Goal: Task Accomplishment & Management: Manage account settings

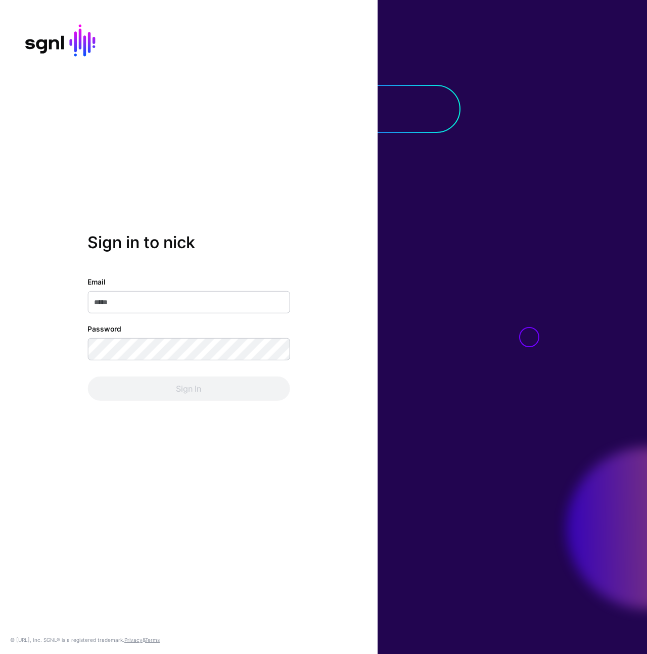
drag, startPoint x: 156, startPoint y: 282, endPoint x: 154, endPoint y: 289, distance: 6.9
click at [156, 283] on div "Email" at bounding box center [189, 295] width 202 height 37
click at [151, 301] on input "Email" at bounding box center [189, 302] width 202 height 22
type input "**********"
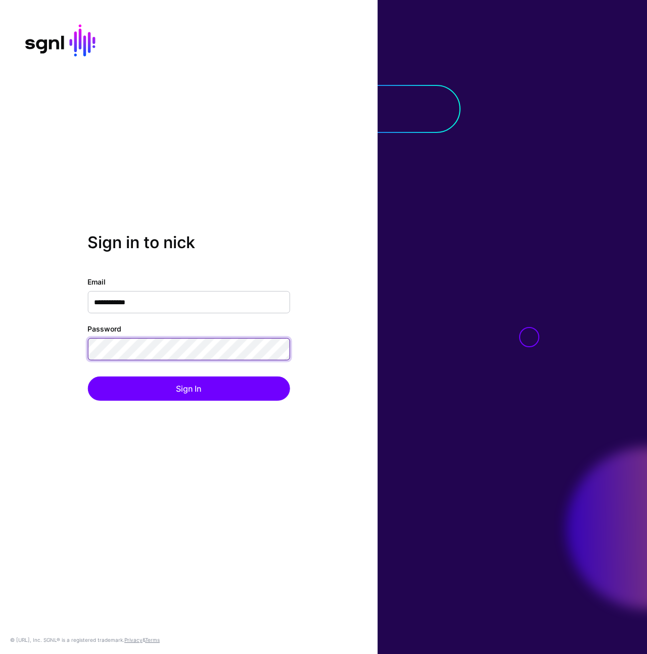
click at [88, 377] on button "Sign In" at bounding box center [189, 389] width 202 height 24
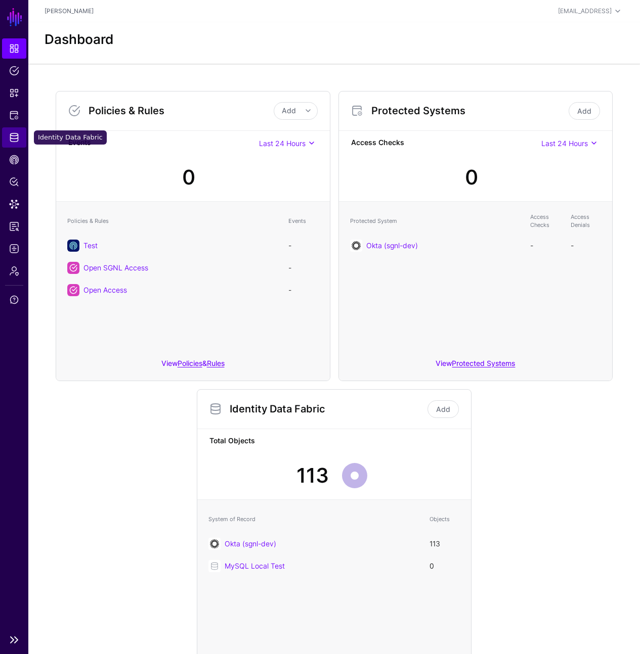
click at [19, 136] on link "Identity Data Fabric" at bounding box center [14, 137] width 24 height 20
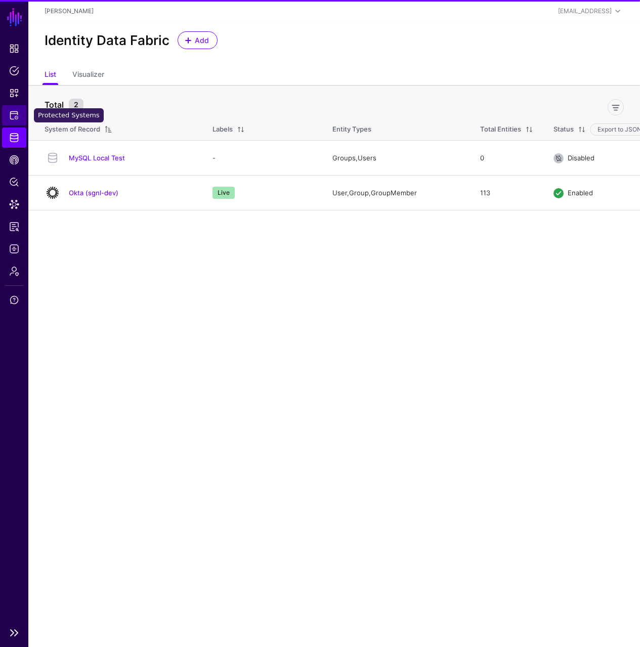
click at [18, 118] on span "Protected Systems" at bounding box center [14, 115] width 10 height 10
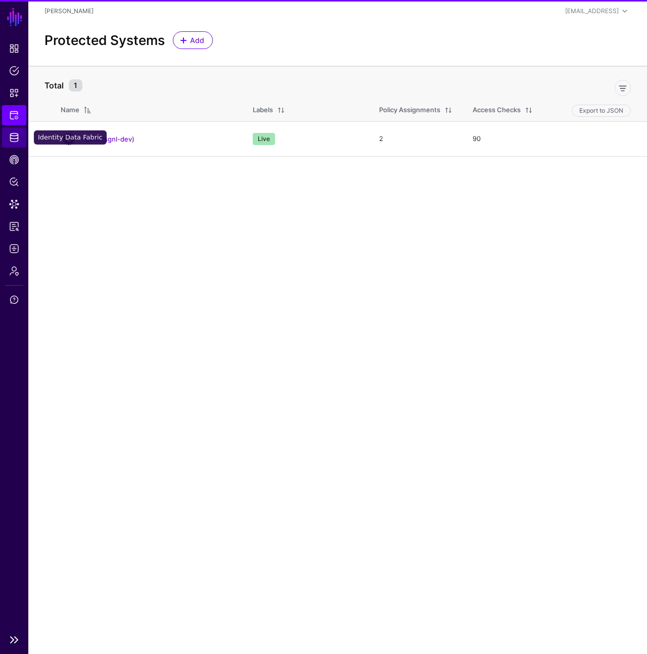
click at [17, 130] on link "Identity Data Fabric" at bounding box center [14, 137] width 24 height 20
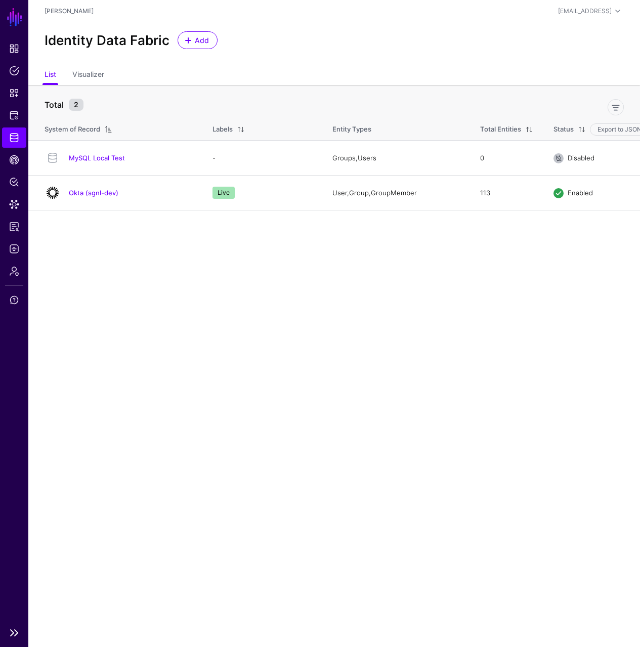
click at [19, 341] on ul "Dashboard Policies Snippets Protected Systems Identity Data Fabric CAEP Hub Pol…" at bounding box center [14, 329] width 28 height 583
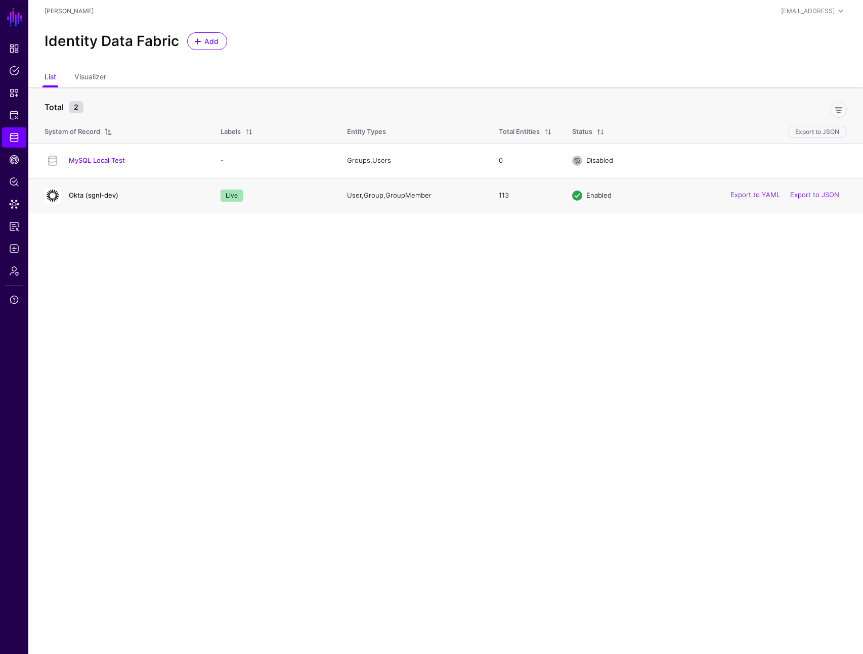
click at [98, 198] on link "Okta (sgnl-dev)" at bounding box center [94, 195] width 50 height 8
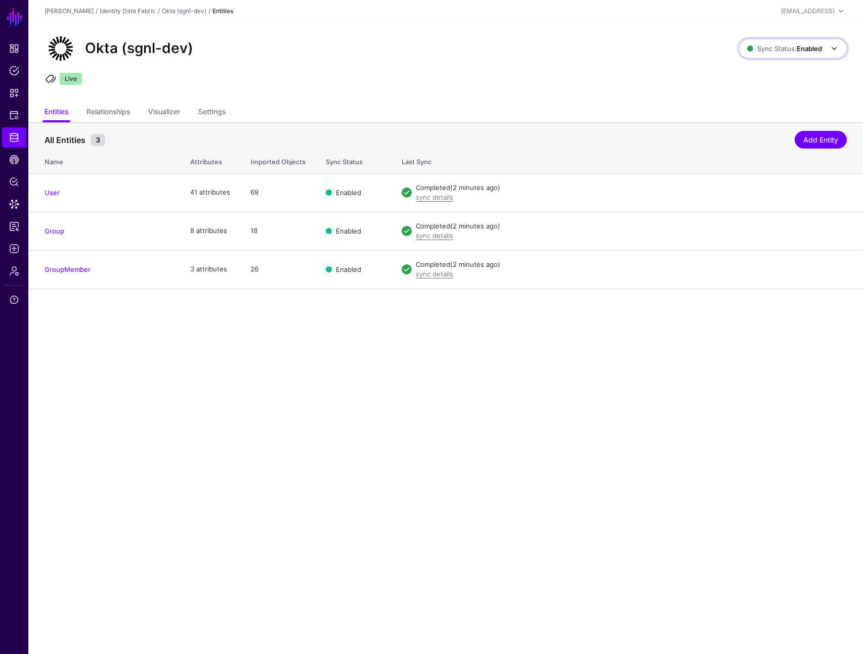
click at [647, 43] on span "Sync Status: Enabled" at bounding box center [784, 48] width 75 height 11
click at [647, 110] on span "Disabled Syncing inactive for all configured entities" at bounding box center [781, 121] width 113 height 33
click at [647, 48] on span "Sync Status: Disabled" at bounding box center [784, 49] width 76 height 8
click at [647, 71] on span "Enabled Syncing active for all configured entities that are enabled" at bounding box center [781, 82] width 115 height 33
click at [455, 50] on div "Okta (sgnl-dev)" at bounding box center [391, 48] width 703 height 32
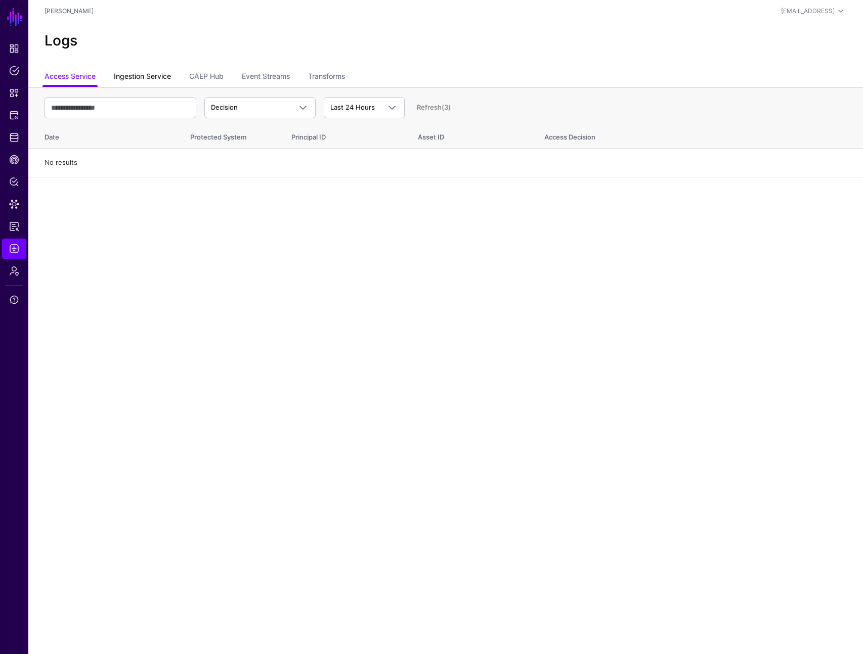
click at [159, 75] on link "Ingestion Service" at bounding box center [142, 77] width 57 height 19
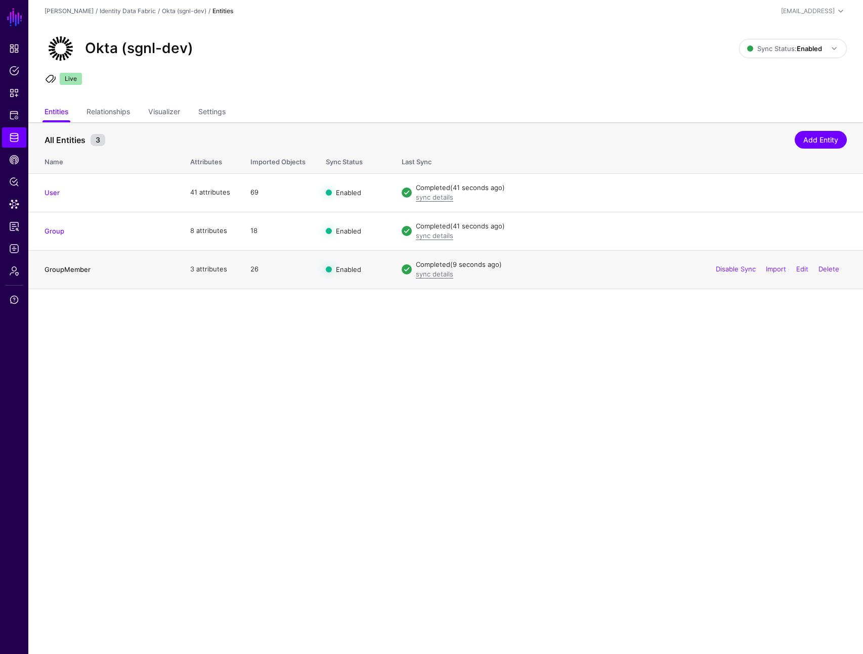
click at [72, 271] on link "GroupMember" at bounding box center [68, 270] width 46 height 8
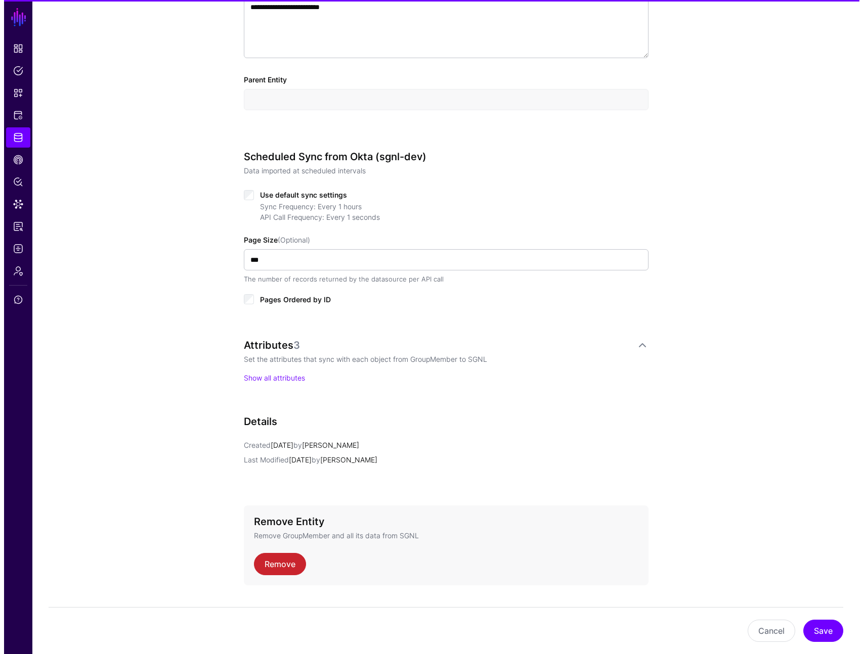
scroll to position [394, 0]
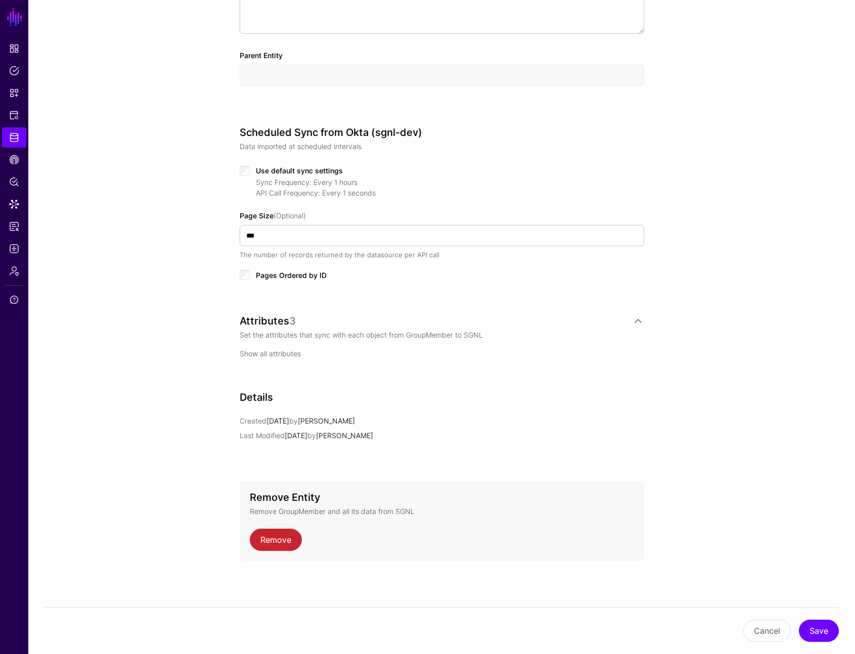
click at [282, 357] on link "Show all attributes" at bounding box center [270, 354] width 61 height 9
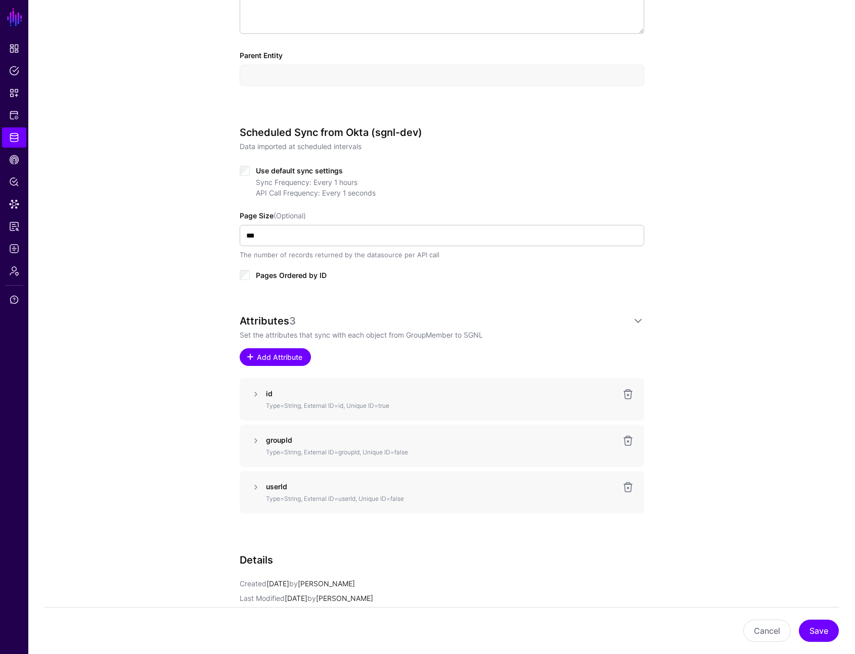
click at [287, 353] on span "Add Attribute" at bounding box center [279, 357] width 48 height 11
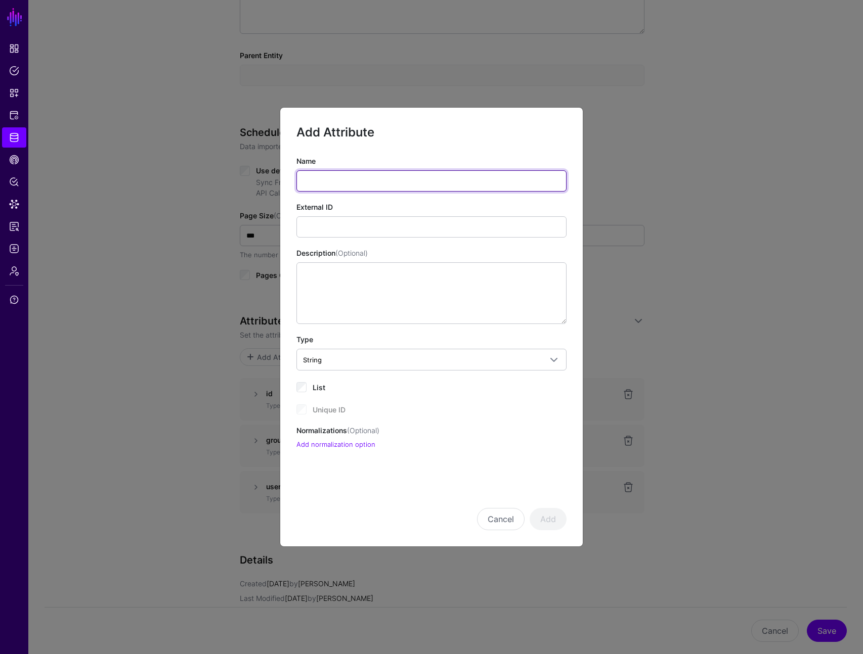
click at [343, 185] on input "Name" at bounding box center [431, 180] width 270 height 21
type input "****"
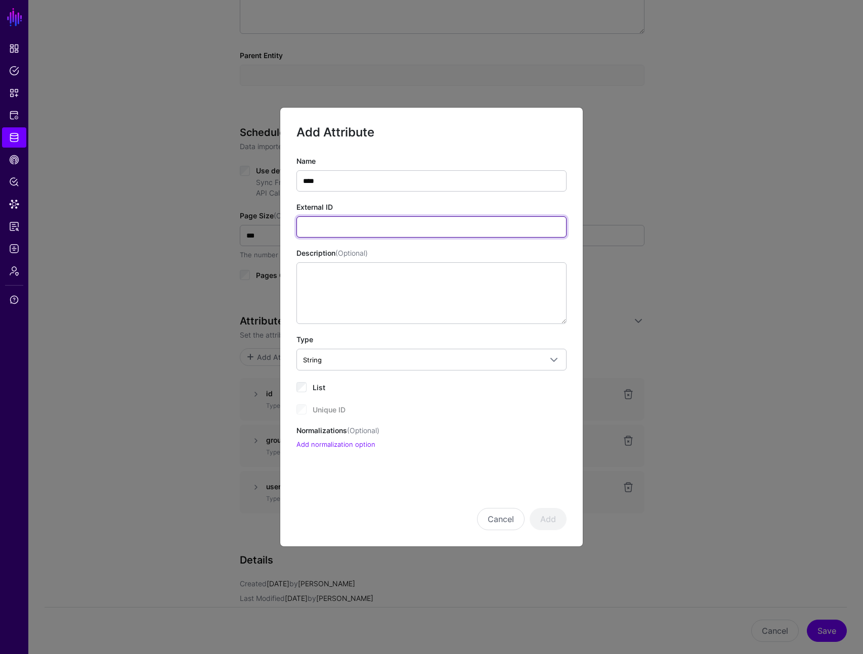
click at [327, 230] on input "External ID" at bounding box center [431, 226] width 270 height 21
type input "****"
click at [488, 484] on div "Cancel Add" at bounding box center [431, 505] width 270 height 51
click at [548, 522] on button "Add" at bounding box center [548, 519] width 37 height 22
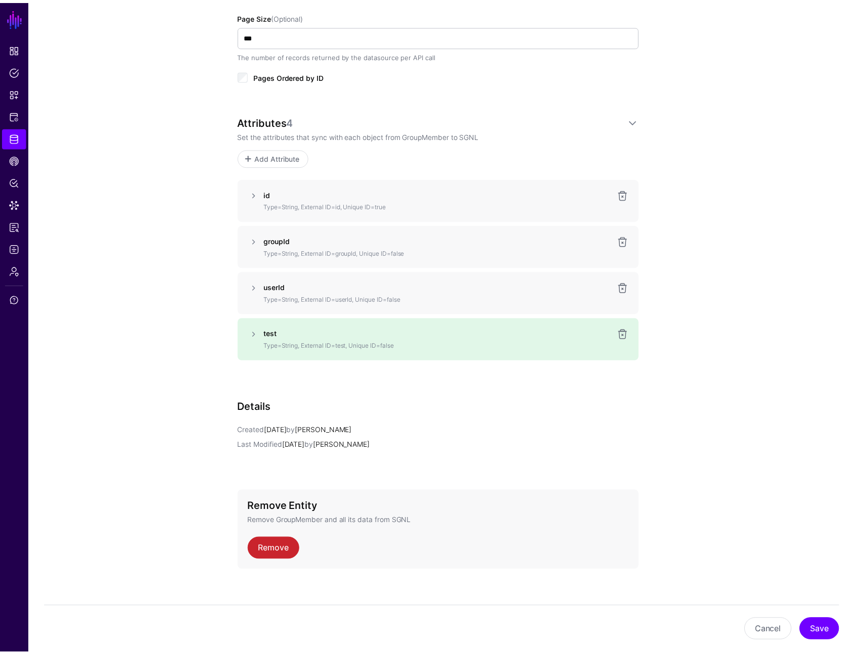
scroll to position [603, 0]
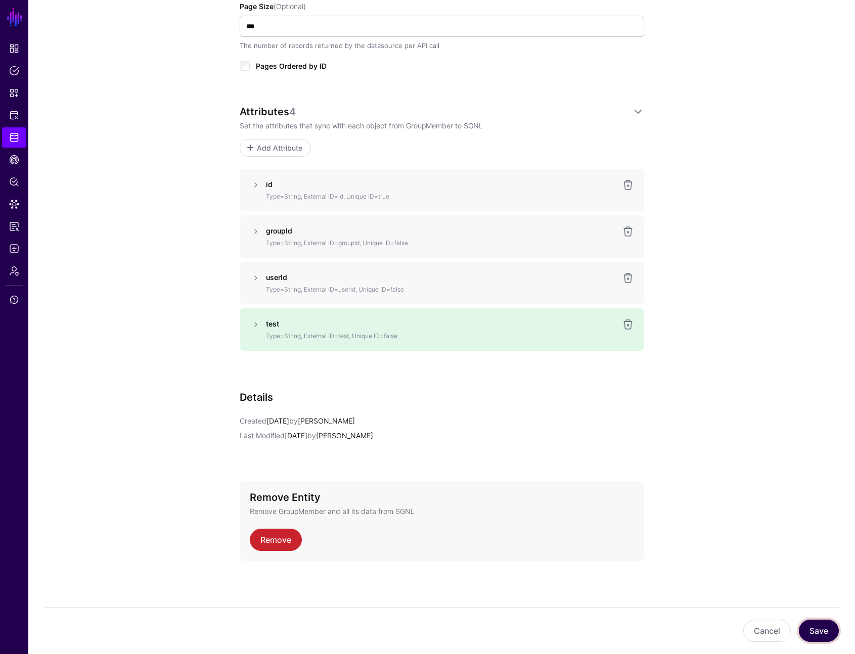
click at [828, 630] on button "Save" at bounding box center [819, 631] width 40 height 22
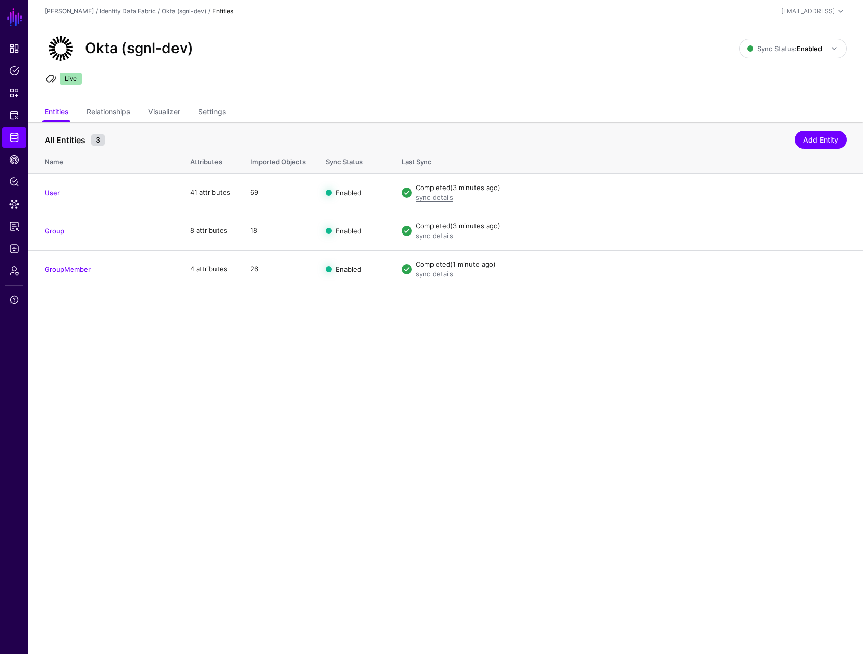
click at [276, 89] on div "Okta (sgnl-dev) Sync Status: Enabled Enabled Syncing active for all configured …" at bounding box center [445, 62] width 835 height 81
click at [204, 113] on link "Settings" at bounding box center [211, 112] width 27 height 19
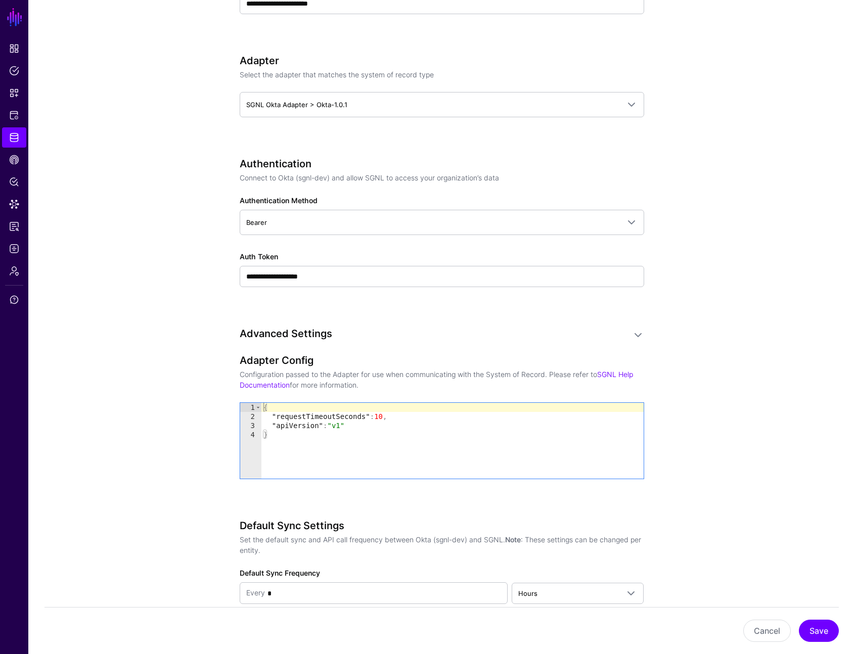
scroll to position [562, 0]
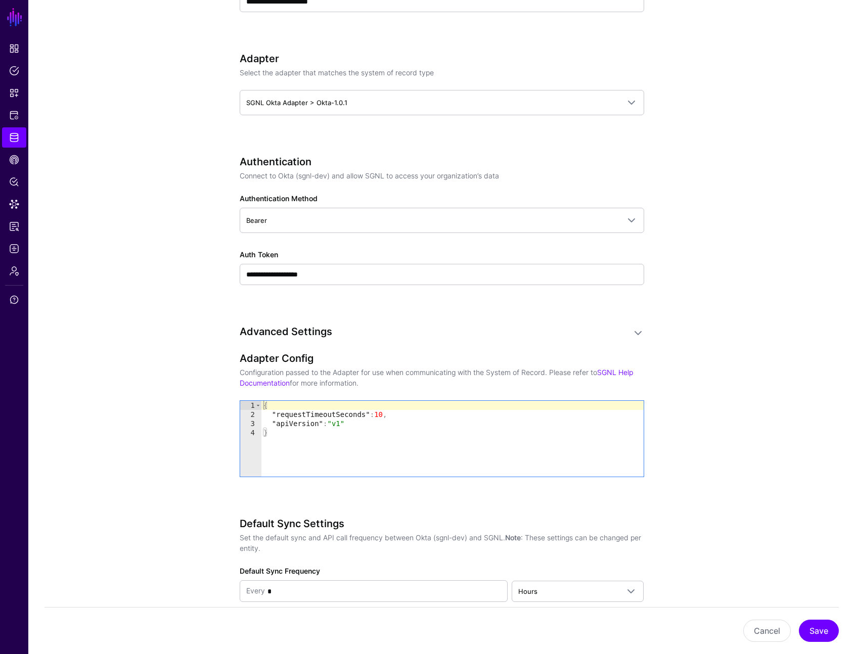
click at [376, 423] on div "{ "requestTimeoutSeconds" : 10 , "apiVersion" : "v1" }" at bounding box center [452, 448] width 382 height 94
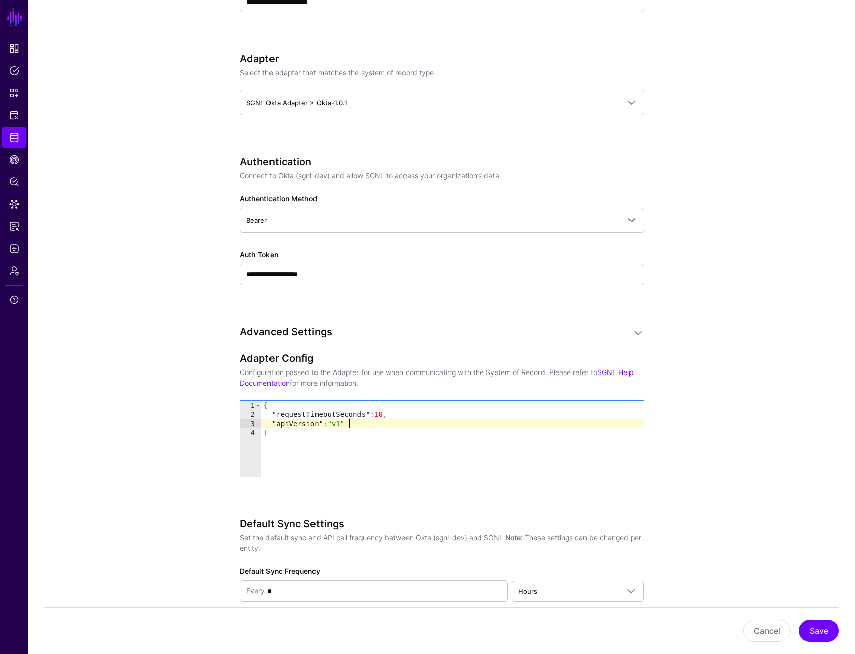
type textarea "**********"
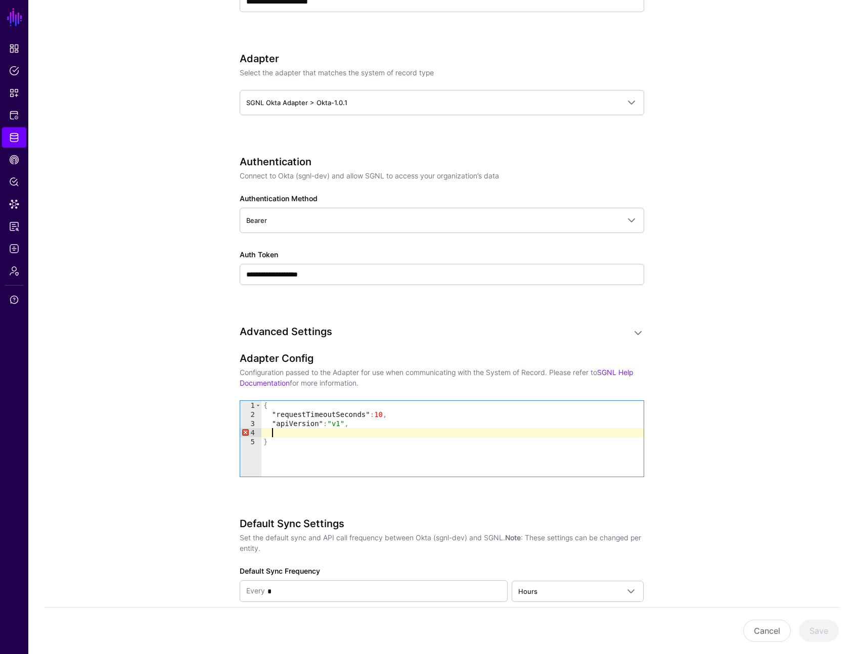
type textarea "*"
type textarea "**********"
drag, startPoint x: 822, startPoint y: 632, endPoint x: 766, endPoint y: 561, distance: 90.1
click at [822, 632] on button "Save" at bounding box center [819, 631] width 40 height 22
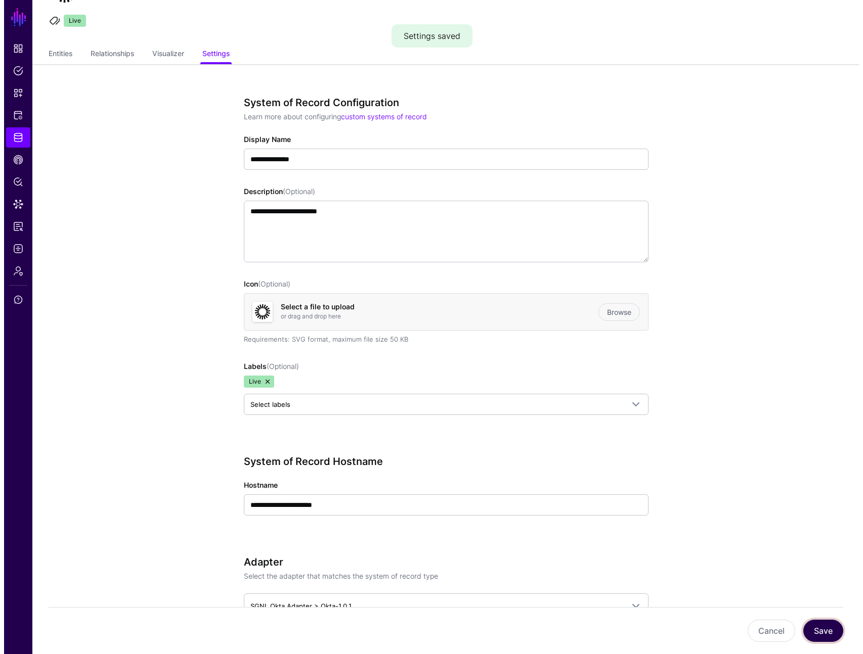
scroll to position [0, 0]
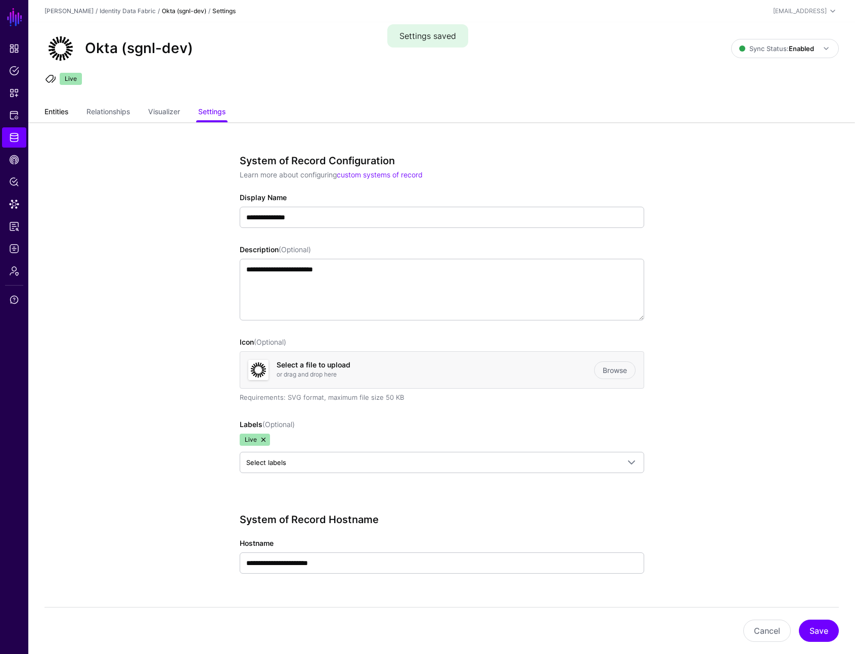
click at [55, 111] on link "Entities" at bounding box center [57, 112] width 24 height 19
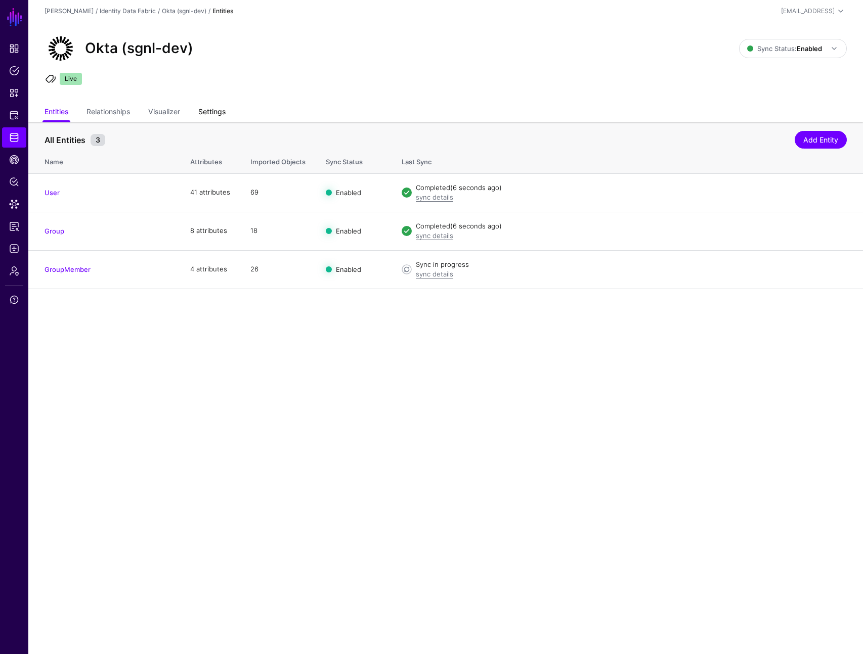
click at [215, 114] on link "Settings" at bounding box center [211, 112] width 27 height 19
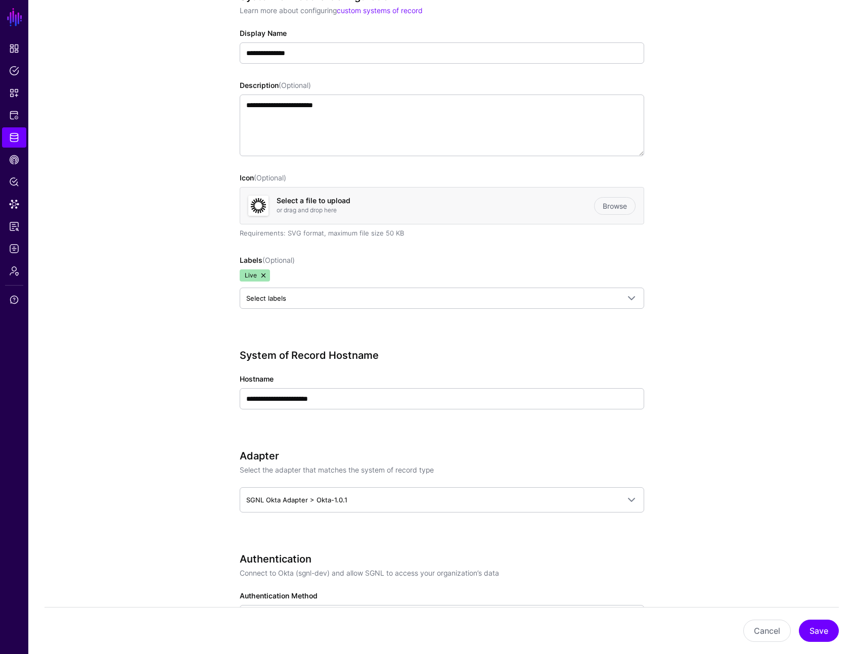
scroll to position [640, 0]
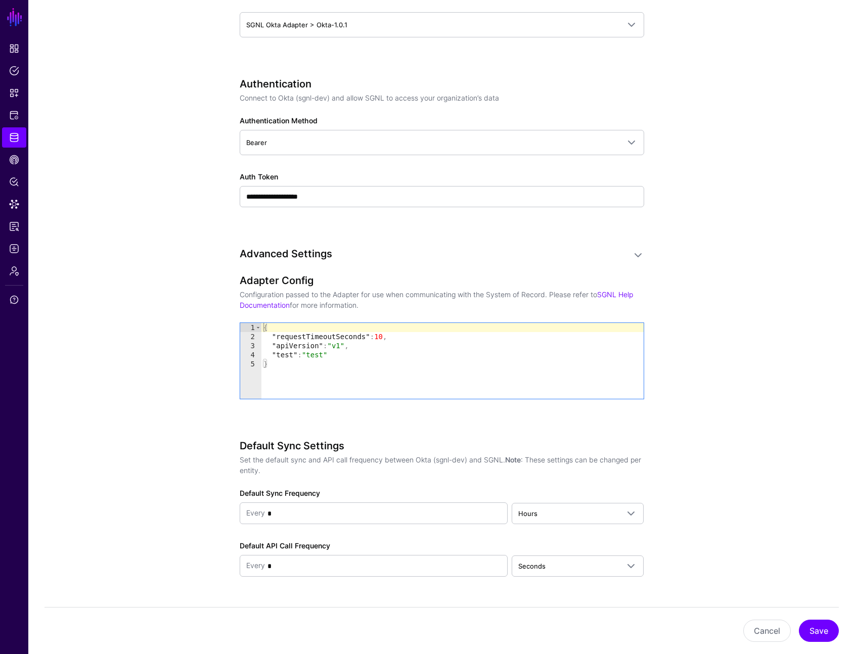
click at [320, 356] on div "{ "requestTimeoutSeconds" : 10 , "apiVersion" : "v1" , "test" : "test" }" at bounding box center [452, 370] width 382 height 94
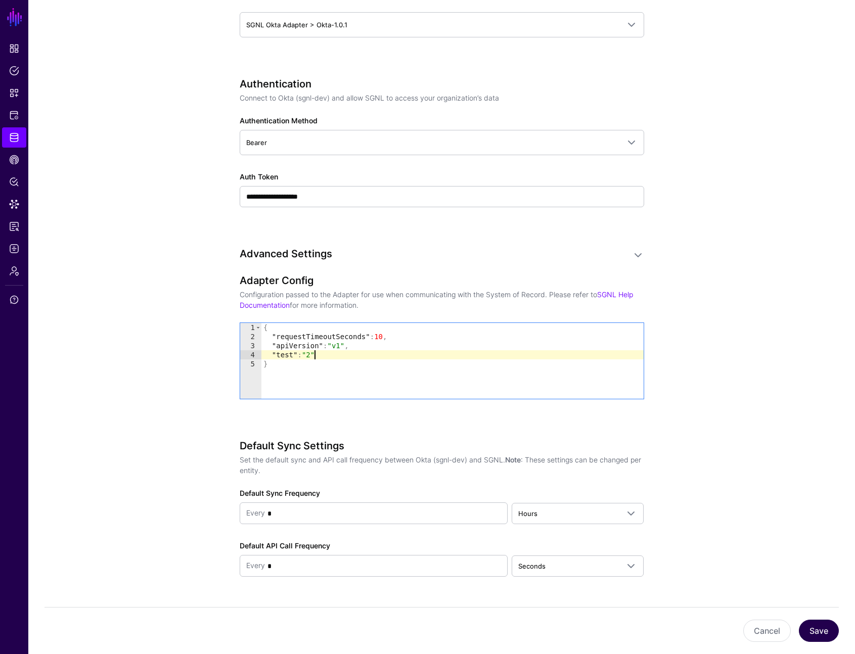
type textarea "**********"
drag, startPoint x: 813, startPoint y: 633, endPoint x: 716, endPoint y: 551, distance: 127.0
click at [813, 633] on button "Save" at bounding box center [819, 631] width 40 height 22
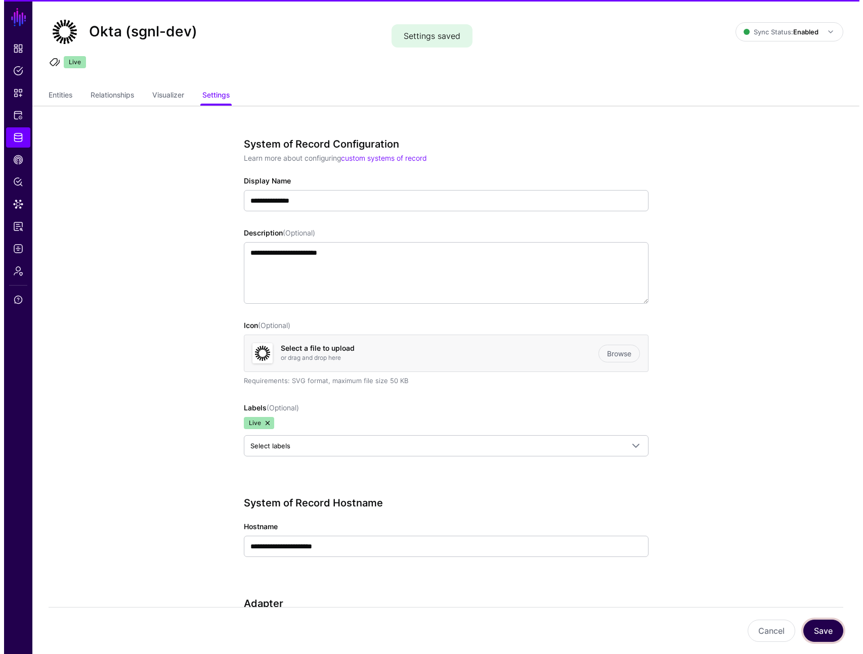
scroll to position [0, 0]
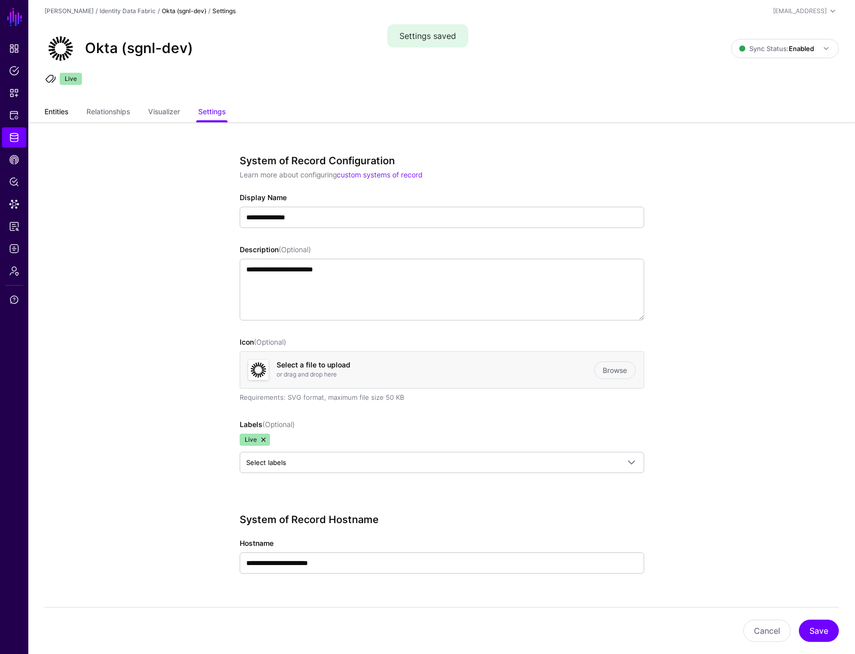
click at [63, 116] on link "Entities" at bounding box center [57, 112] width 24 height 19
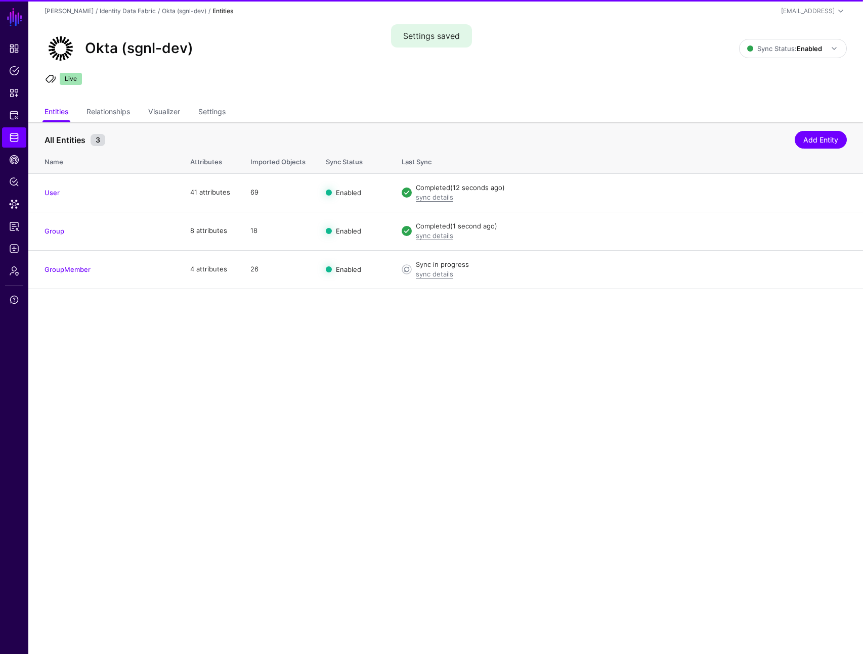
click at [364, 342] on main "SGNL Dashboard Policies Snippets Protected Systems Identity Data Fabric CAEP Hu…" at bounding box center [431, 327] width 863 height 654
drag, startPoint x: 348, startPoint y: 66, endPoint x: 760, endPoint y: 77, distance: 411.3
click at [359, 66] on div "Okta (sgnl-dev) Sync Status: Enabled Enabled Syncing active for all configured …" at bounding box center [445, 62] width 835 height 81
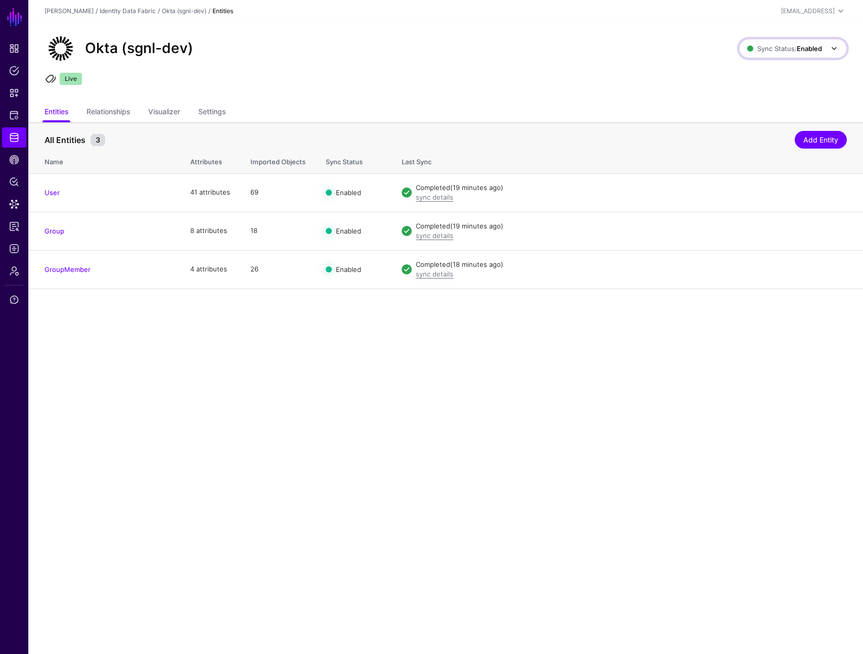
click at [778, 46] on span "Sync Status: Enabled" at bounding box center [784, 49] width 75 height 8
click at [772, 116] on span "Disabled Syncing inactive for all configured entities" at bounding box center [781, 121] width 113 height 33
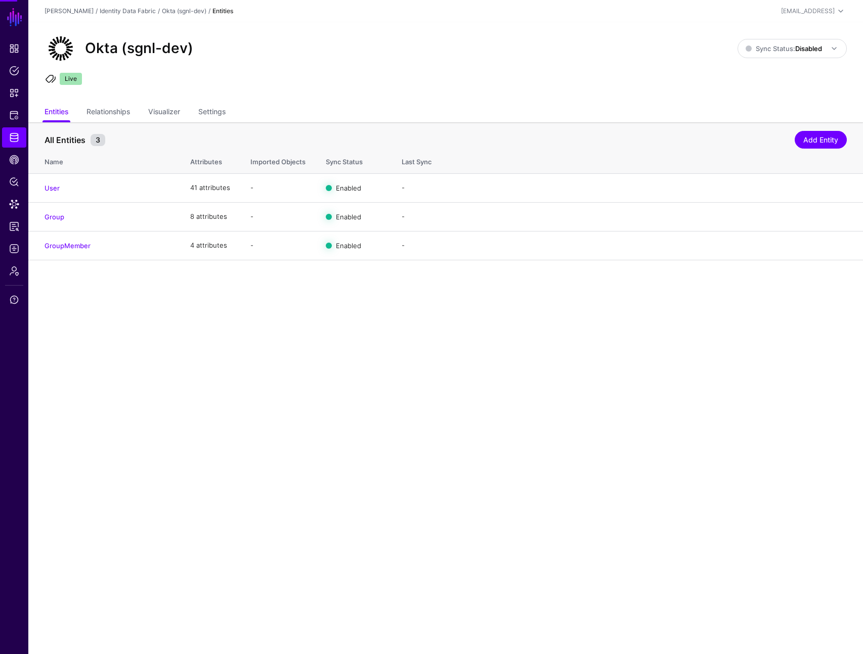
click at [582, 61] on div "Okta (sgnl-dev)" at bounding box center [390, 48] width 701 height 32
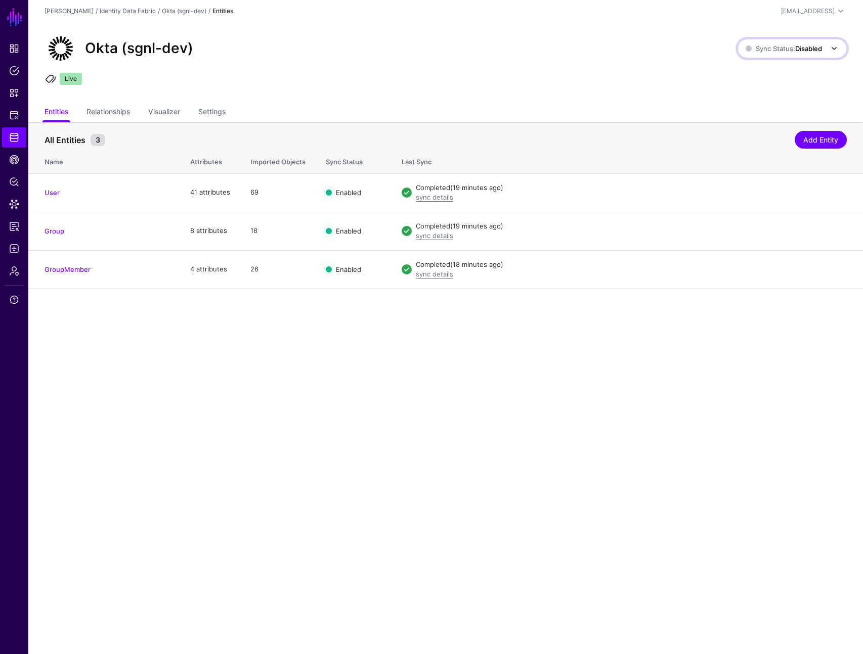
click at [816, 46] on strong "Disabled" at bounding box center [808, 49] width 27 height 8
click at [774, 76] on span "Enabled Syncing active for all configured entities that are enabled" at bounding box center [781, 82] width 115 height 33
click at [617, 77] on ul "Live" at bounding box center [445, 80] width 805 height 15
click at [767, 43] on span "Sync Status: Enabled" at bounding box center [784, 48] width 75 height 11
click at [761, 110] on span "Disabled Syncing inactive for all configured entities" at bounding box center [781, 121] width 113 height 33
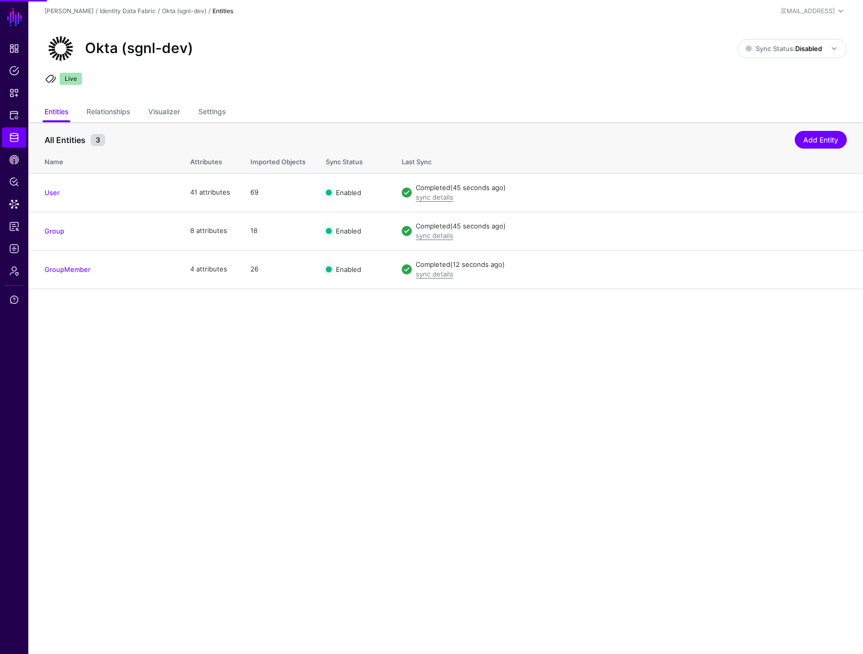
click at [407, 352] on main "SGNL Dashboard Policies Snippets Protected Systems Identity Data Fabric CAEP Hu…" at bounding box center [431, 327] width 863 height 654
click at [810, 49] on strong "Disabled" at bounding box center [808, 49] width 27 height 8
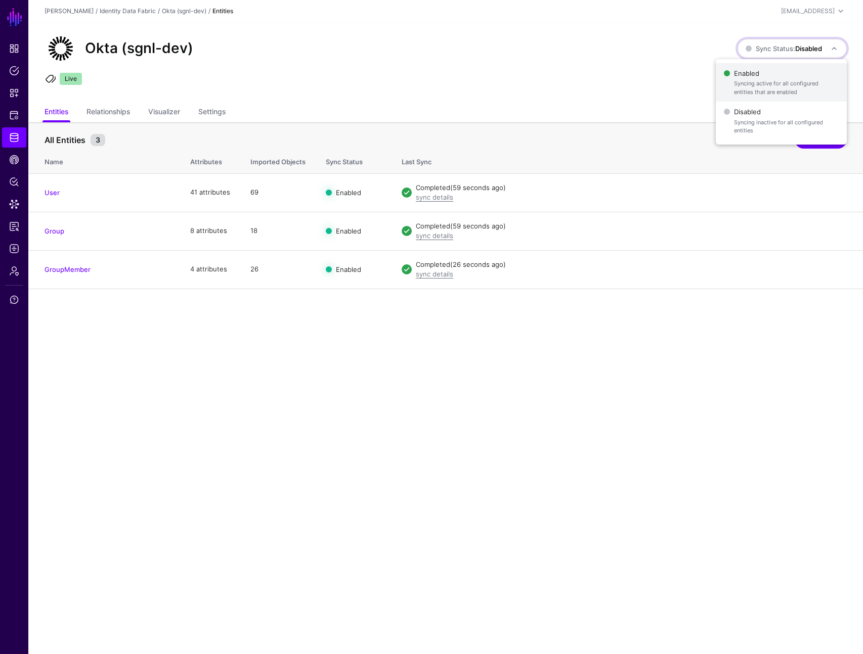
click at [768, 81] on span "Syncing active for all configured entities that are enabled" at bounding box center [786, 87] width 105 height 17
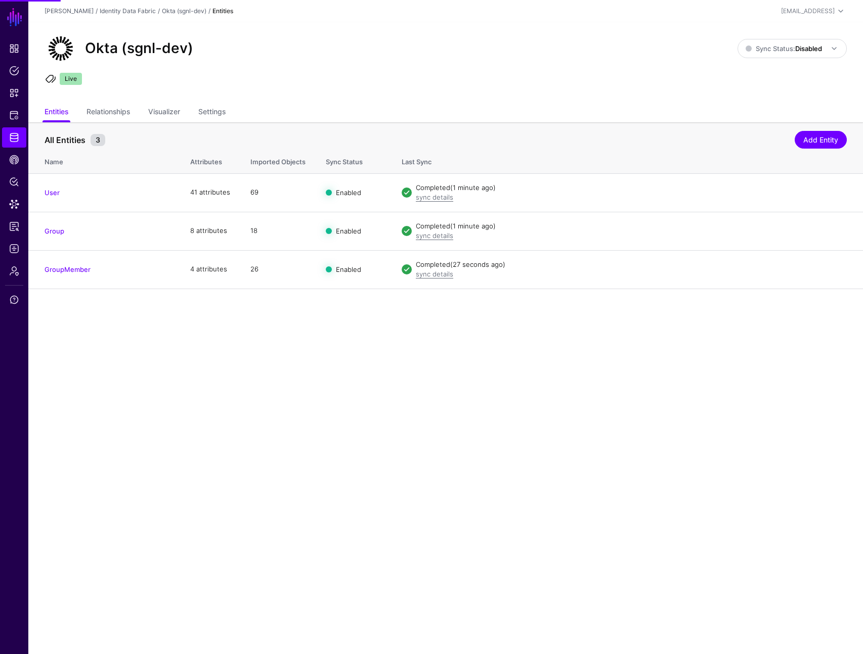
click at [463, 323] on main "SGNL Dashboard Policies Snippets Protected Systems Identity Data Fabric CAEP Hu…" at bounding box center [431, 327] width 863 height 654
click at [396, 312] on main "SGNL Dashboard Policies Snippets Protected Systems Identity Data Fabric CAEP Hu…" at bounding box center [431, 327] width 863 height 654
click at [333, 106] on ul "Entities Relationships Visualizer Settings" at bounding box center [446, 112] width 802 height 19
click at [222, 112] on link "Settings" at bounding box center [211, 112] width 27 height 19
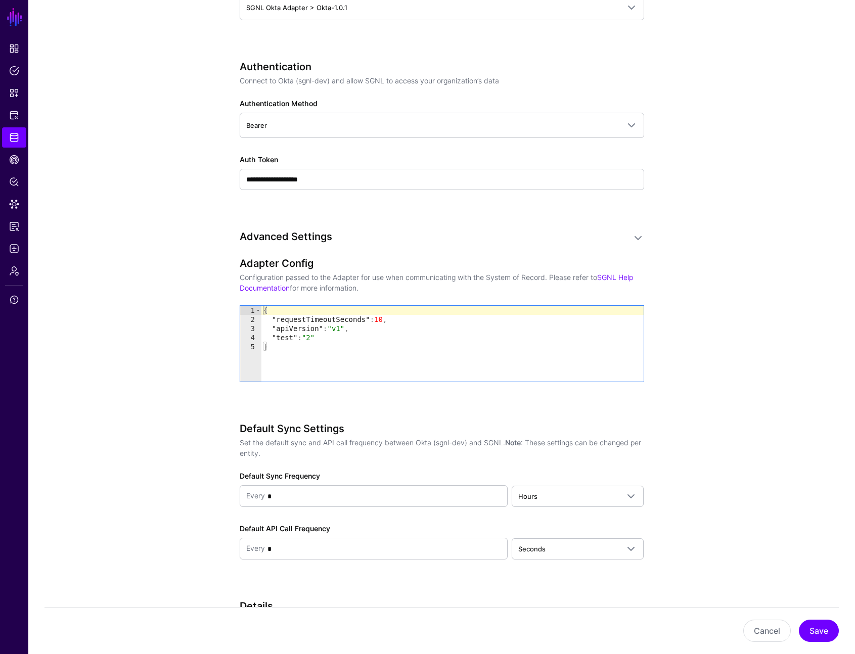
scroll to position [663, 0]
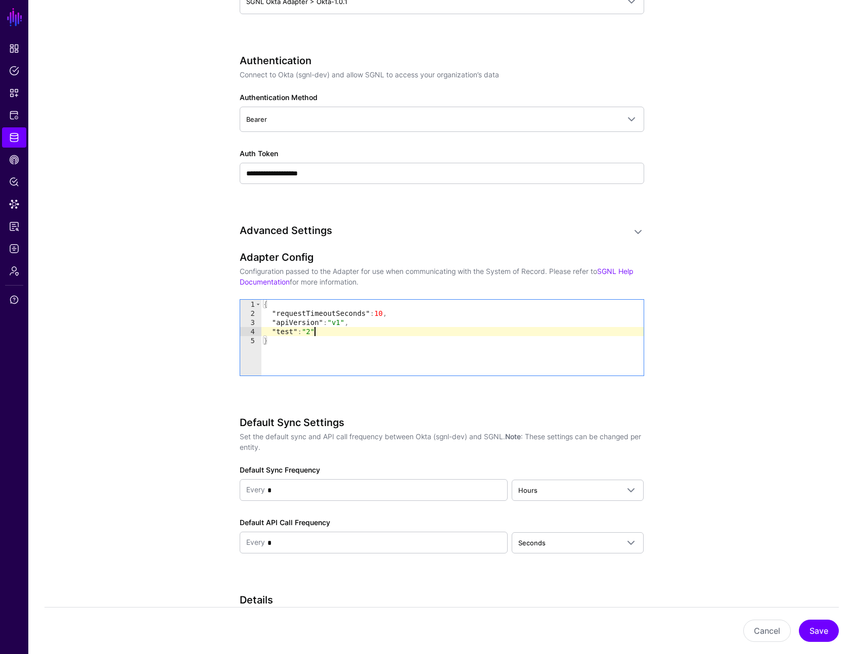
click at [314, 333] on div "{ "requestTimeoutSeconds" : 10 , "apiVersion" : "v1" , "test" : "2" }" at bounding box center [452, 347] width 382 height 94
type textarea "**********"
click at [817, 629] on button "Save" at bounding box center [819, 631] width 40 height 22
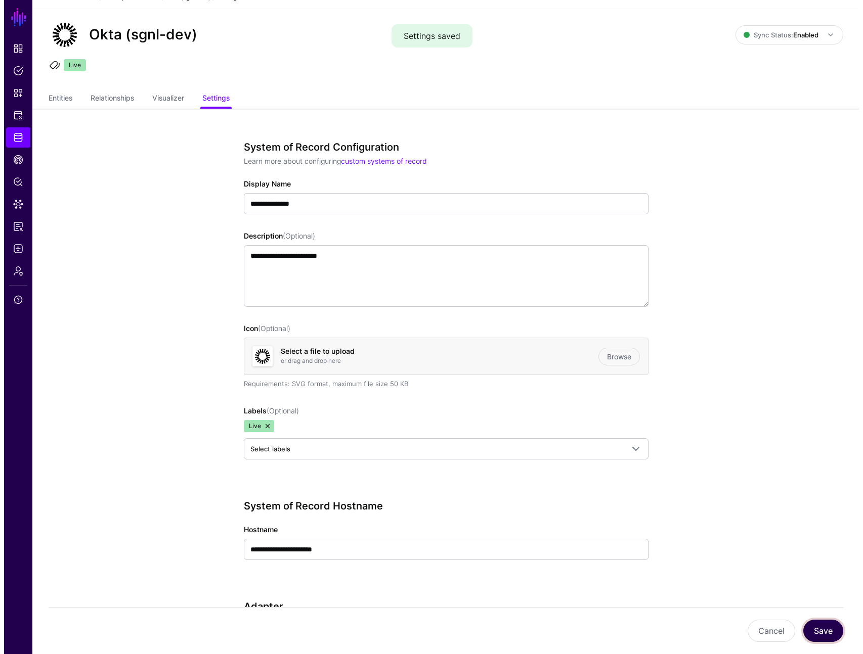
scroll to position [0, 0]
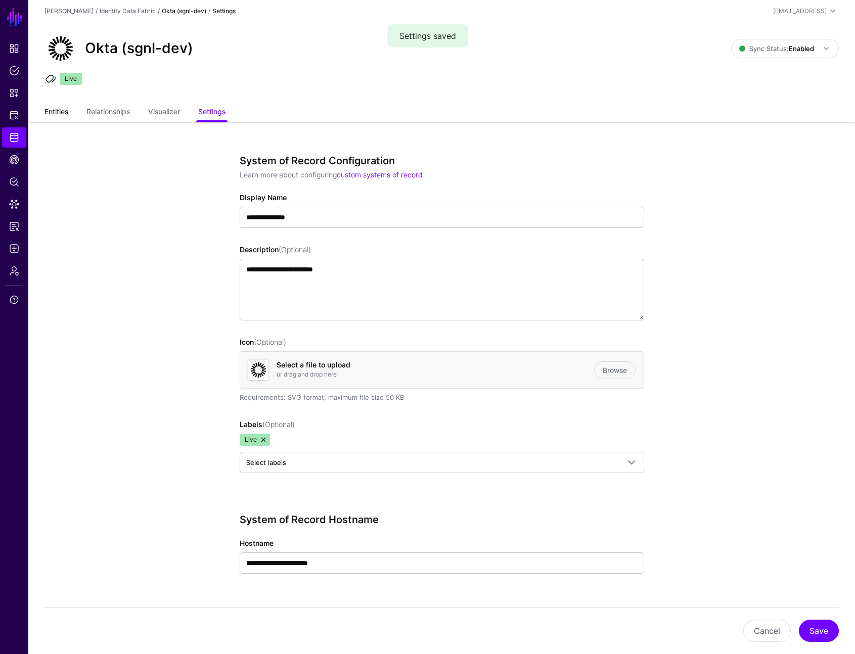
click at [63, 117] on link "Entities" at bounding box center [57, 112] width 24 height 19
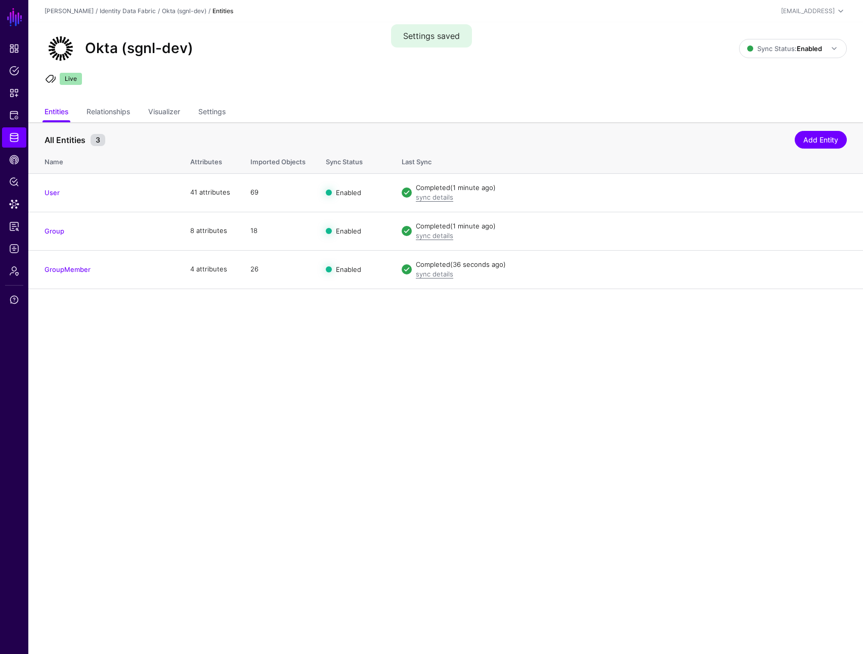
click at [242, 390] on main "SGNL Dashboard Policies Snippets Protected Systems Identity Data Fabric CAEP Hu…" at bounding box center [431, 327] width 863 height 654
click at [72, 269] on link "GroupMember" at bounding box center [68, 270] width 46 height 8
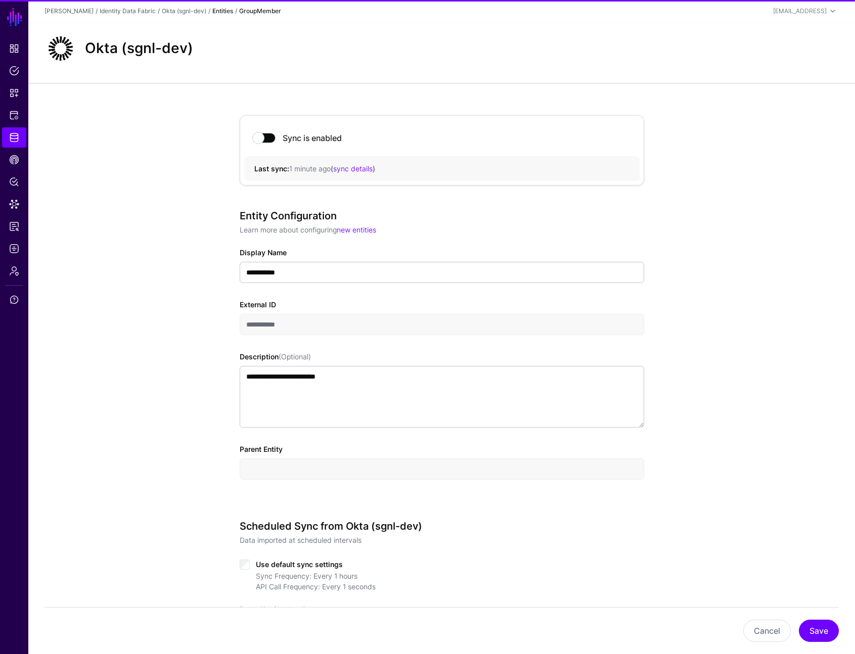
scroll to position [394, 0]
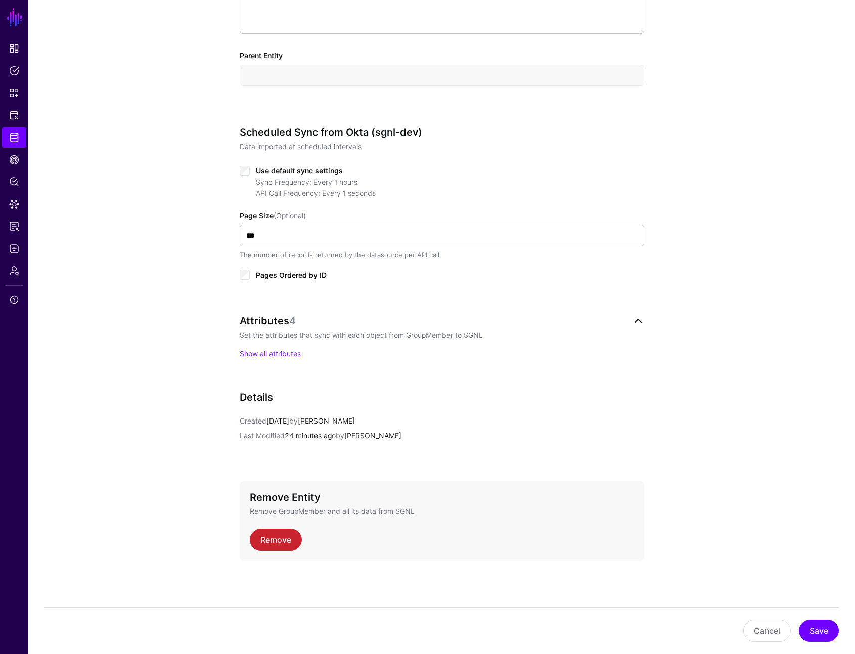
click at [642, 323] on link at bounding box center [638, 321] width 12 height 12
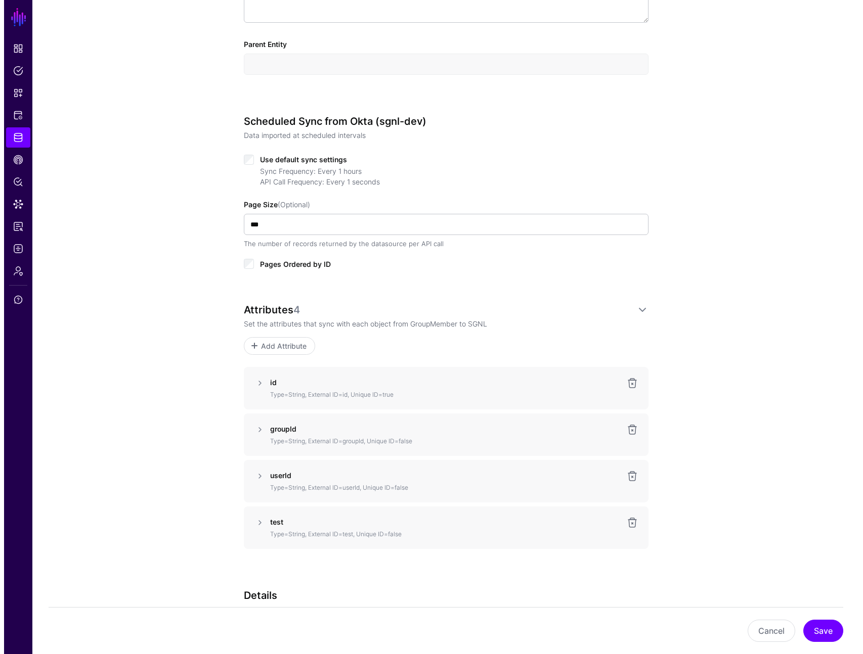
scroll to position [603, 0]
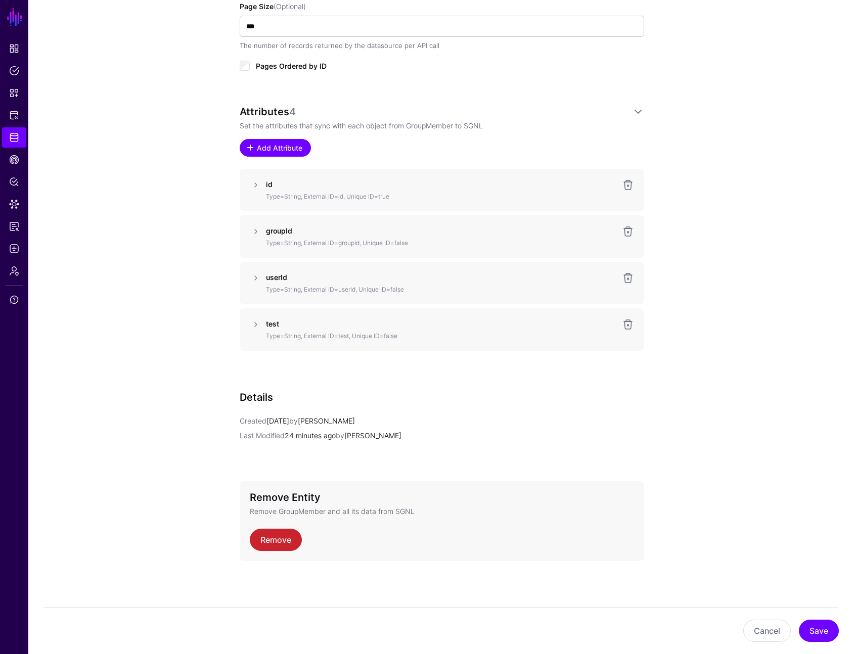
click at [280, 150] on span "Add Attribute" at bounding box center [279, 148] width 48 height 11
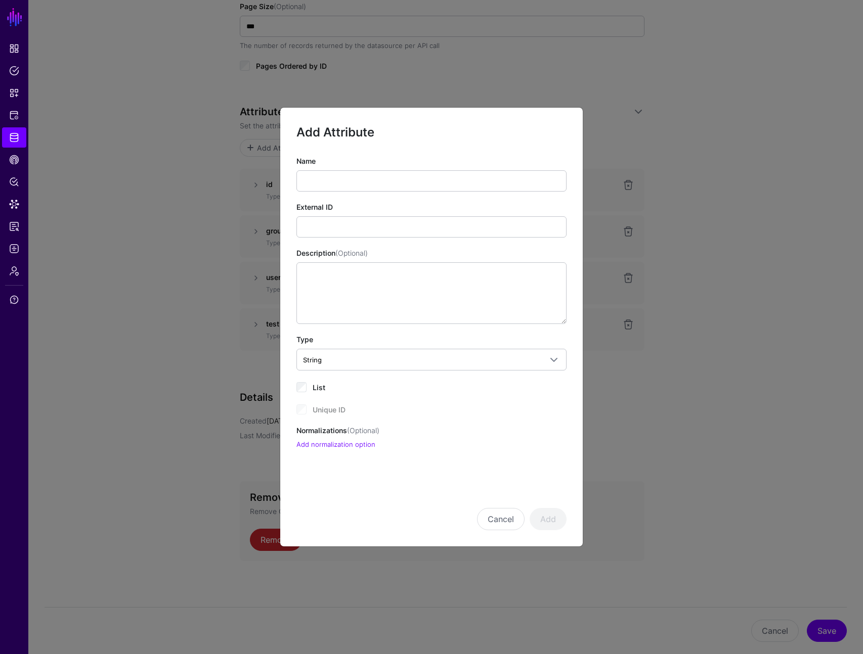
click at [336, 194] on div "Name External ID Description (Optional) Type String String Bool DateTime Double…" at bounding box center [431, 303] width 270 height 294
click at [336, 186] on input "Name" at bounding box center [431, 180] width 270 height 21
click at [331, 182] on input "*****" at bounding box center [431, 180] width 270 height 21
type input "*****"
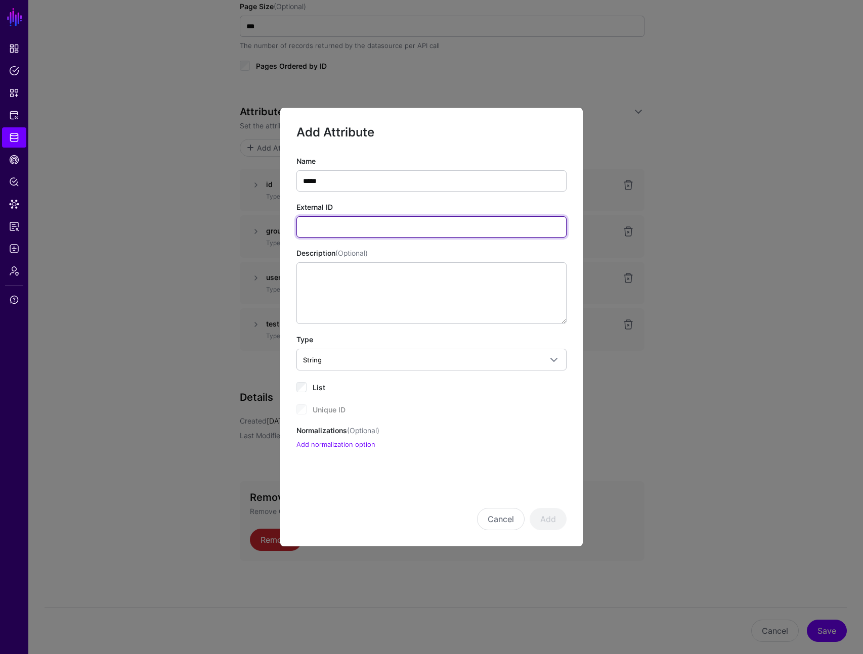
drag, startPoint x: 337, startPoint y: 223, endPoint x: 356, endPoint y: 239, distance: 25.1
click at [337, 222] on input "External ID" at bounding box center [431, 226] width 270 height 21
paste input "*****"
type input "*****"
drag, startPoint x: 556, startPoint y: 514, endPoint x: 564, endPoint y: 513, distance: 7.7
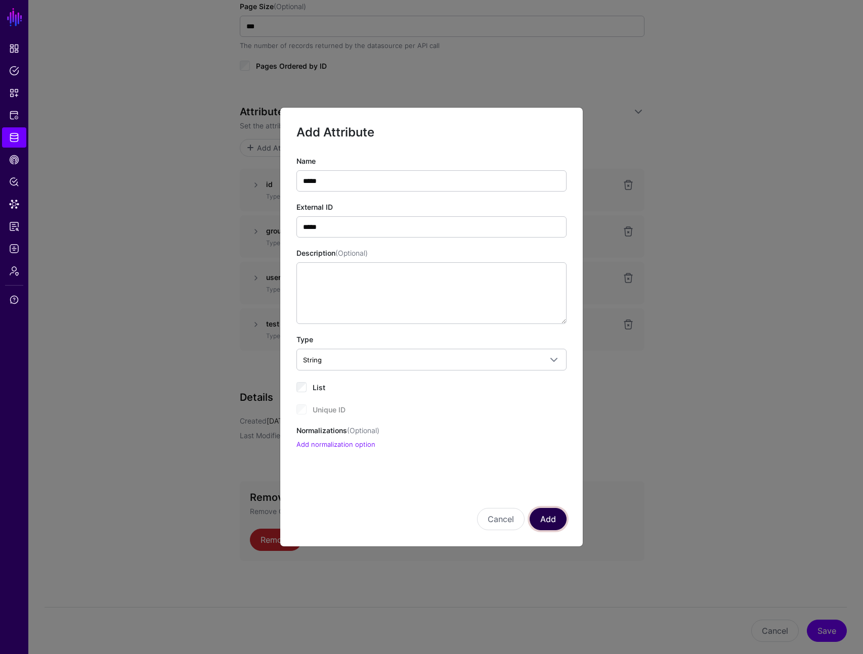
click at [556, 514] on button "Add" at bounding box center [548, 519] width 37 height 22
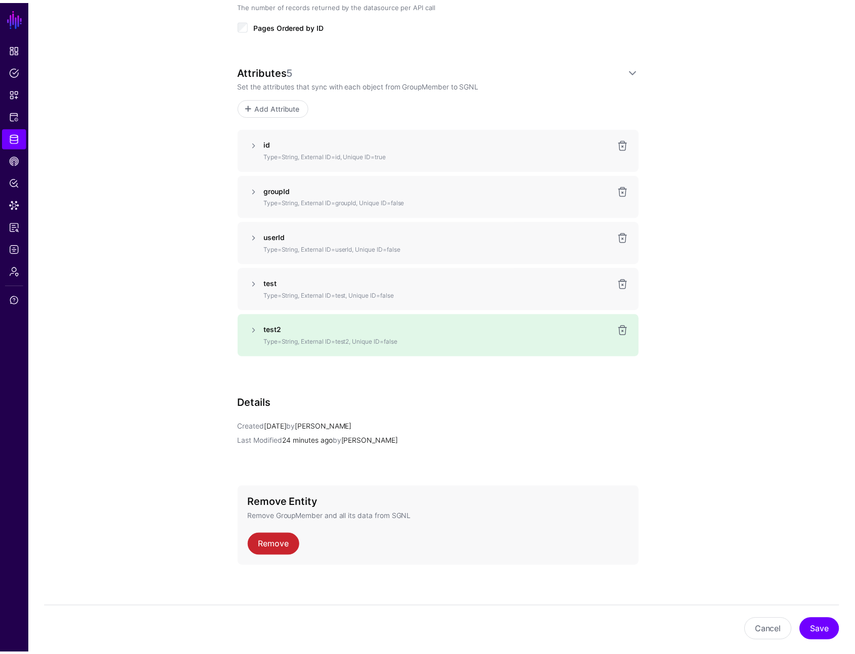
scroll to position [650, 0]
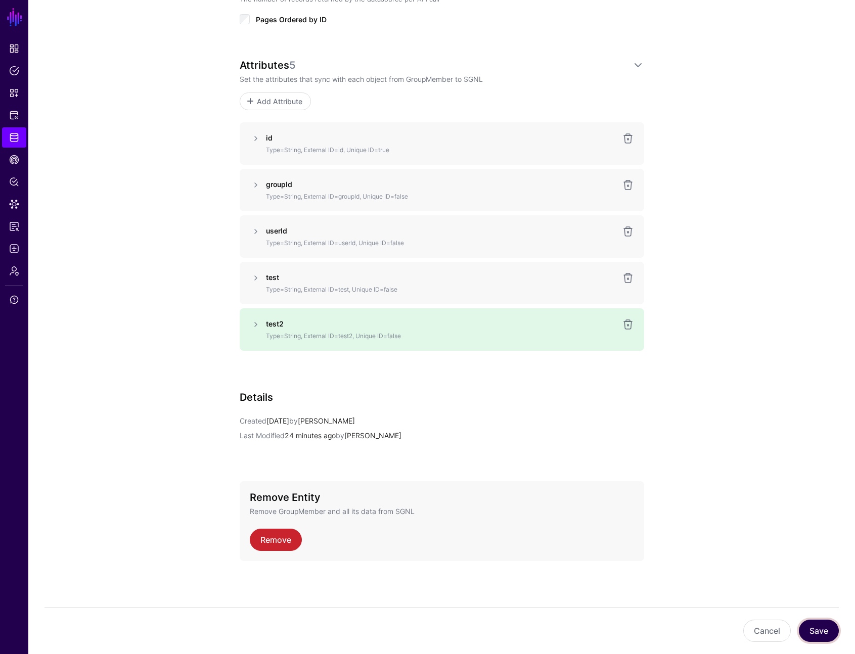
click at [818, 631] on button "Save" at bounding box center [819, 631] width 40 height 22
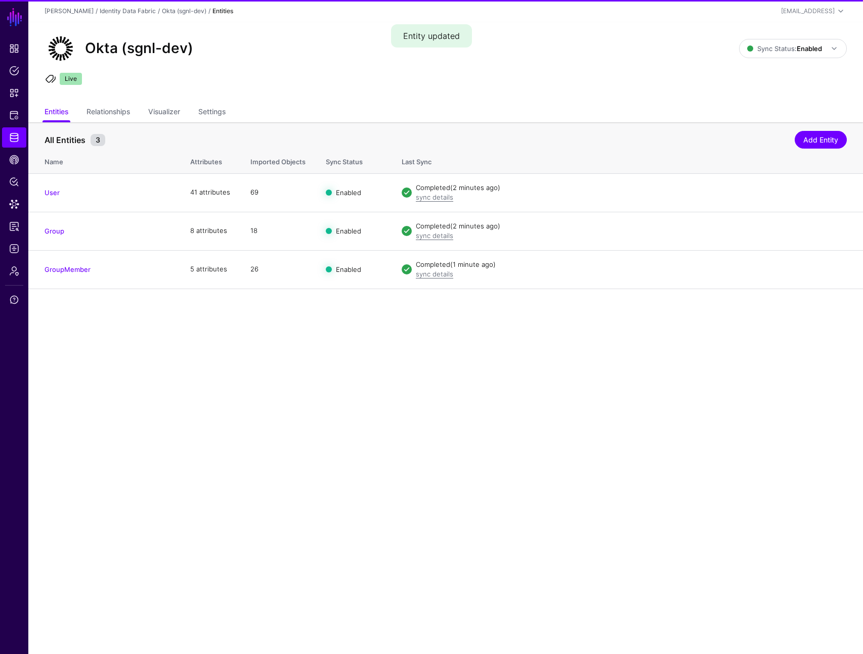
click at [181, 396] on main "SGNL Dashboard Policies Snippets Protected Systems Identity Data Fabric CAEP Hu…" at bounding box center [431, 327] width 863 height 654
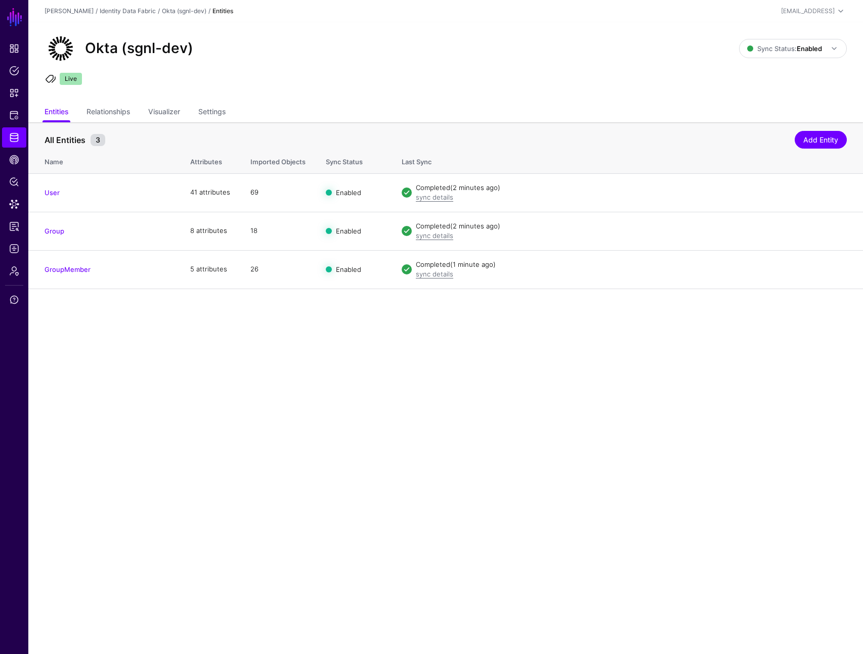
click at [186, 374] on main "SGNL Dashboard Policies Snippets Protected Systems Identity Data Fabric CAEP Hu…" at bounding box center [431, 327] width 863 height 654
click at [259, 367] on main "SGNL Dashboard Policies Snippets Protected Systems Identity Data Fabric CAEP Hu…" at bounding box center [431, 327] width 863 height 654
